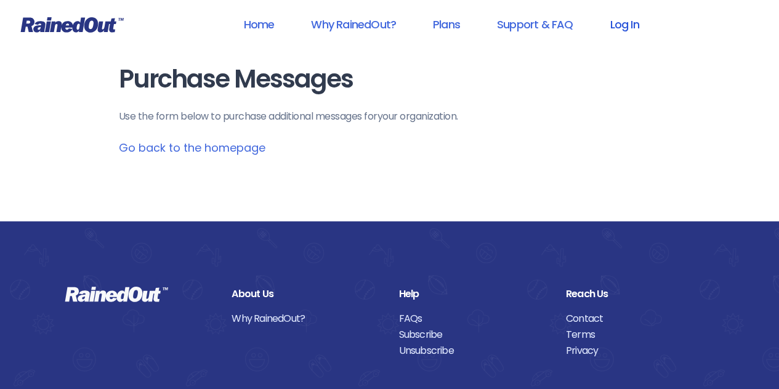
click at [626, 24] on link "Log In" at bounding box center [624, 24] width 61 height 28
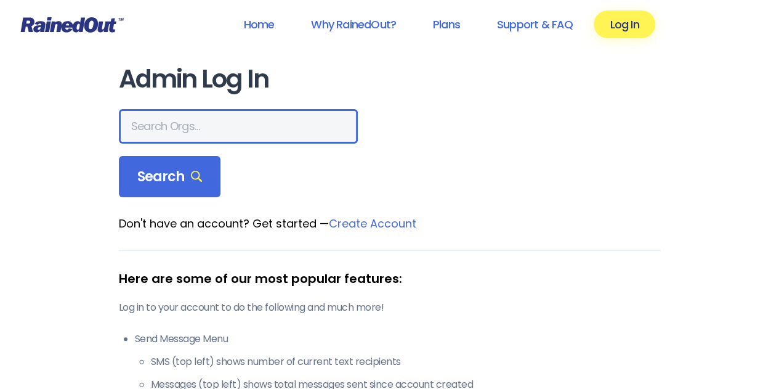
click at [209, 132] on input "text" at bounding box center [238, 126] width 239 height 34
type input "LTP [PERSON_NAME] Island"
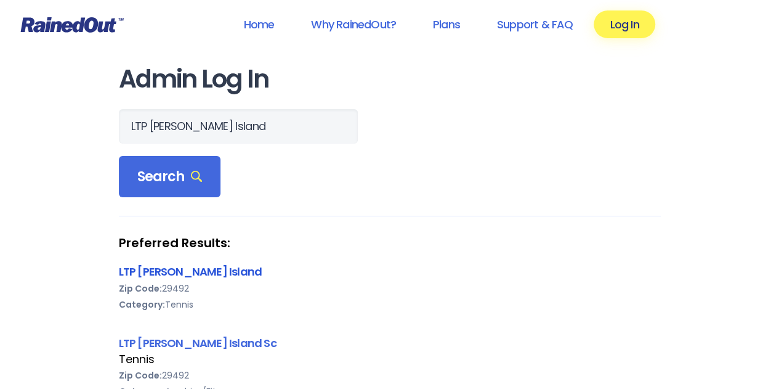
click at [148, 274] on link "LTP [PERSON_NAME] Island" at bounding box center [190, 271] width 143 height 15
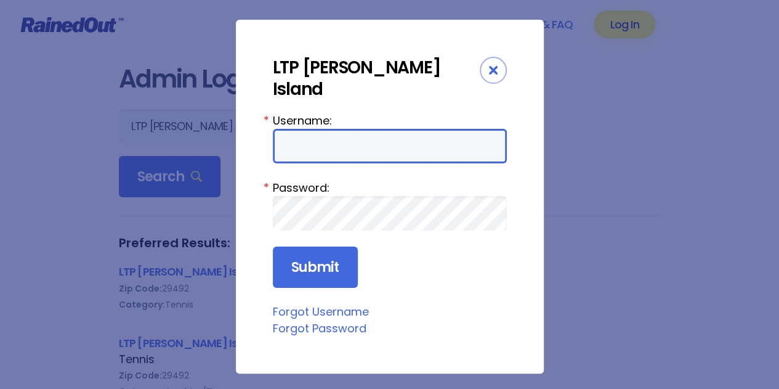
click at [339, 129] on input "Username:" at bounding box center [390, 146] width 234 height 34
type input "tennis"
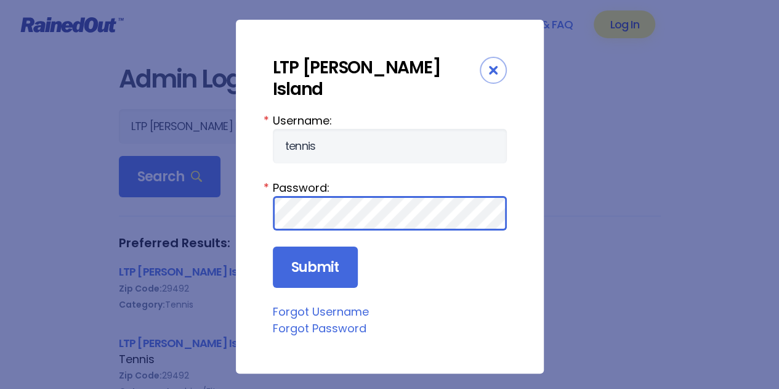
click at [273, 246] on input "Submit" at bounding box center [315, 267] width 85 height 42
